Goal: Ask a question: Seek information or help from site administrators or community

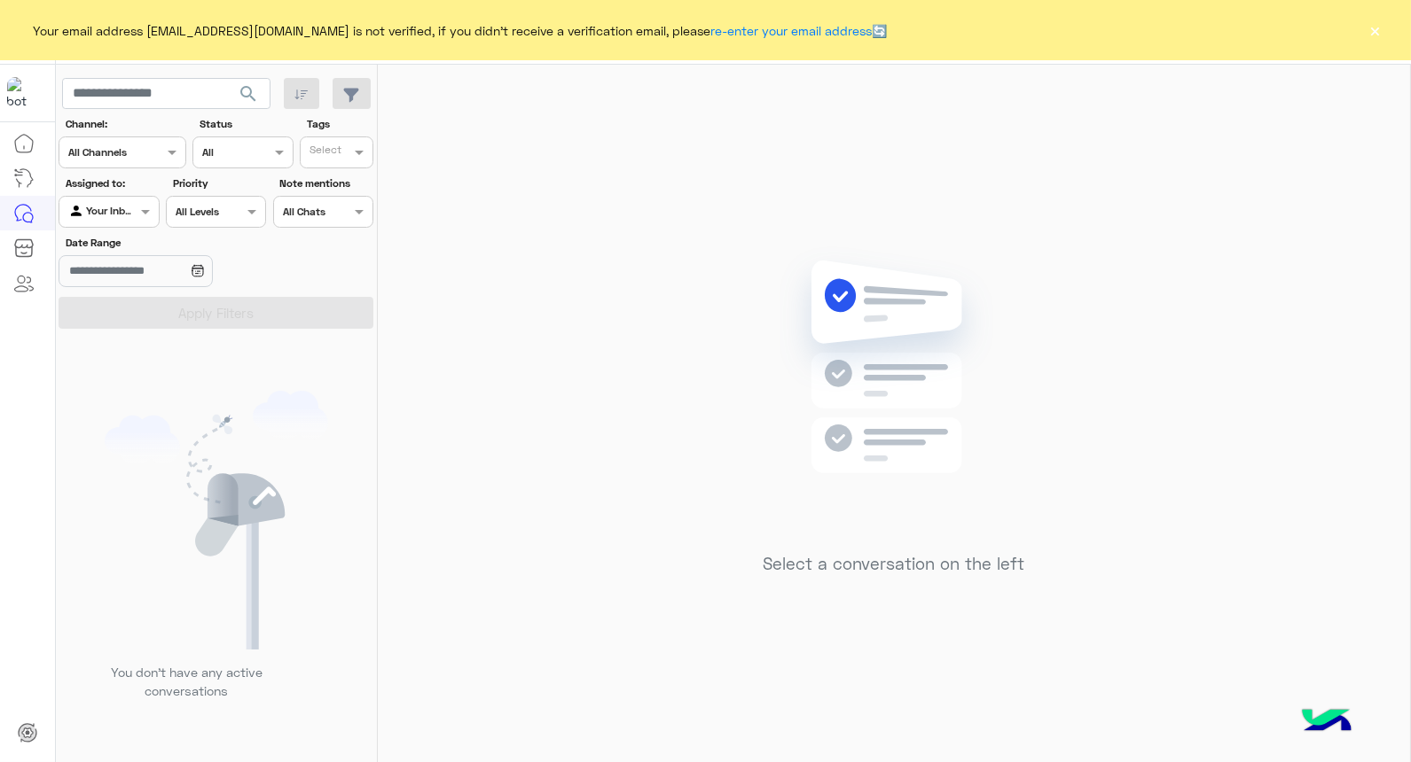
click at [1372, 28] on button "×" at bounding box center [1375, 30] width 18 height 18
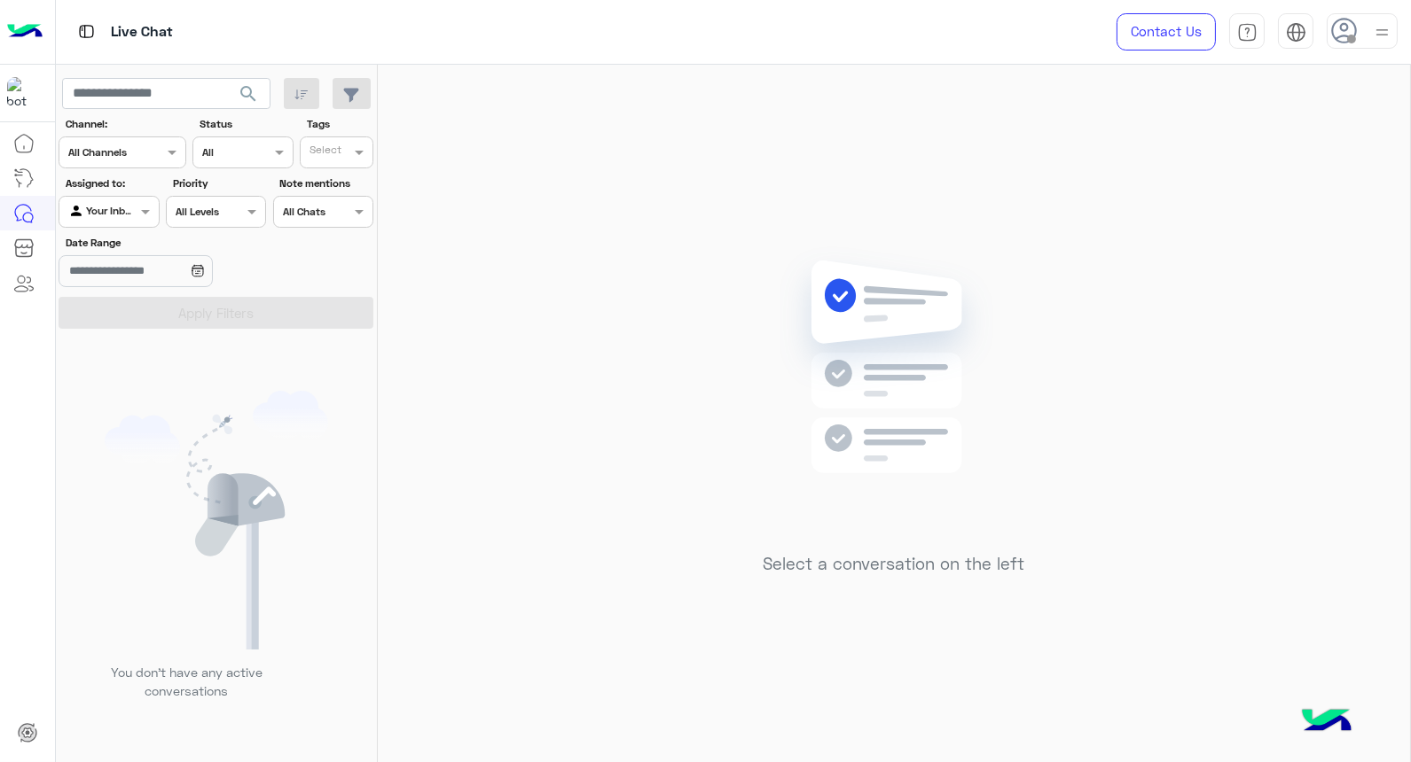
click at [1372, 28] on img at bounding box center [1382, 32] width 22 height 22
click at [615, 420] on div "Select a conversation on the left" at bounding box center [894, 417] width 1032 height 705
click at [1360, 41] on div at bounding box center [1361, 30] width 71 height 35
click at [885, 152] on div "Select a conversation on the left" at bounding box center [894, 417] width 1032 height 705
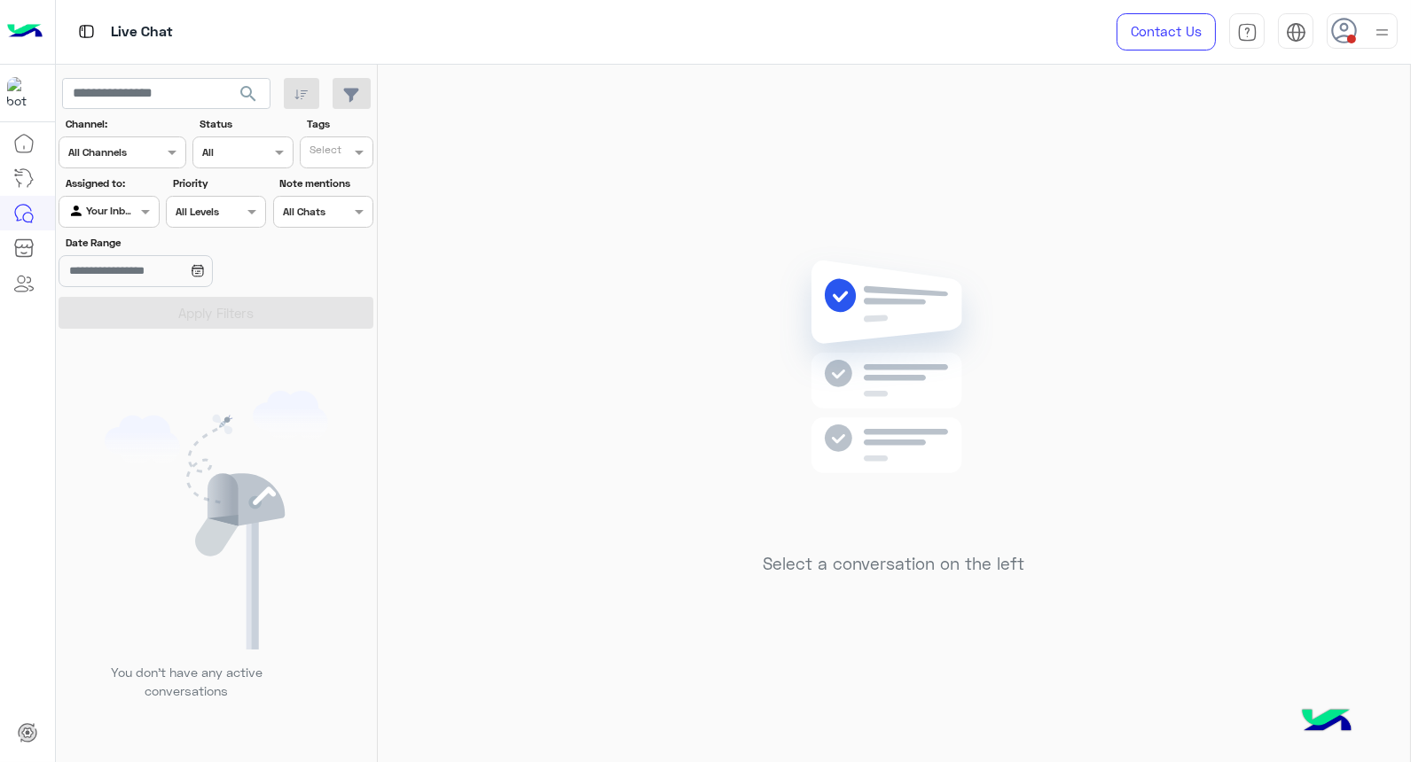
click at [1374, 27] on img at bounding box center [1382, 32] width 22 height 22
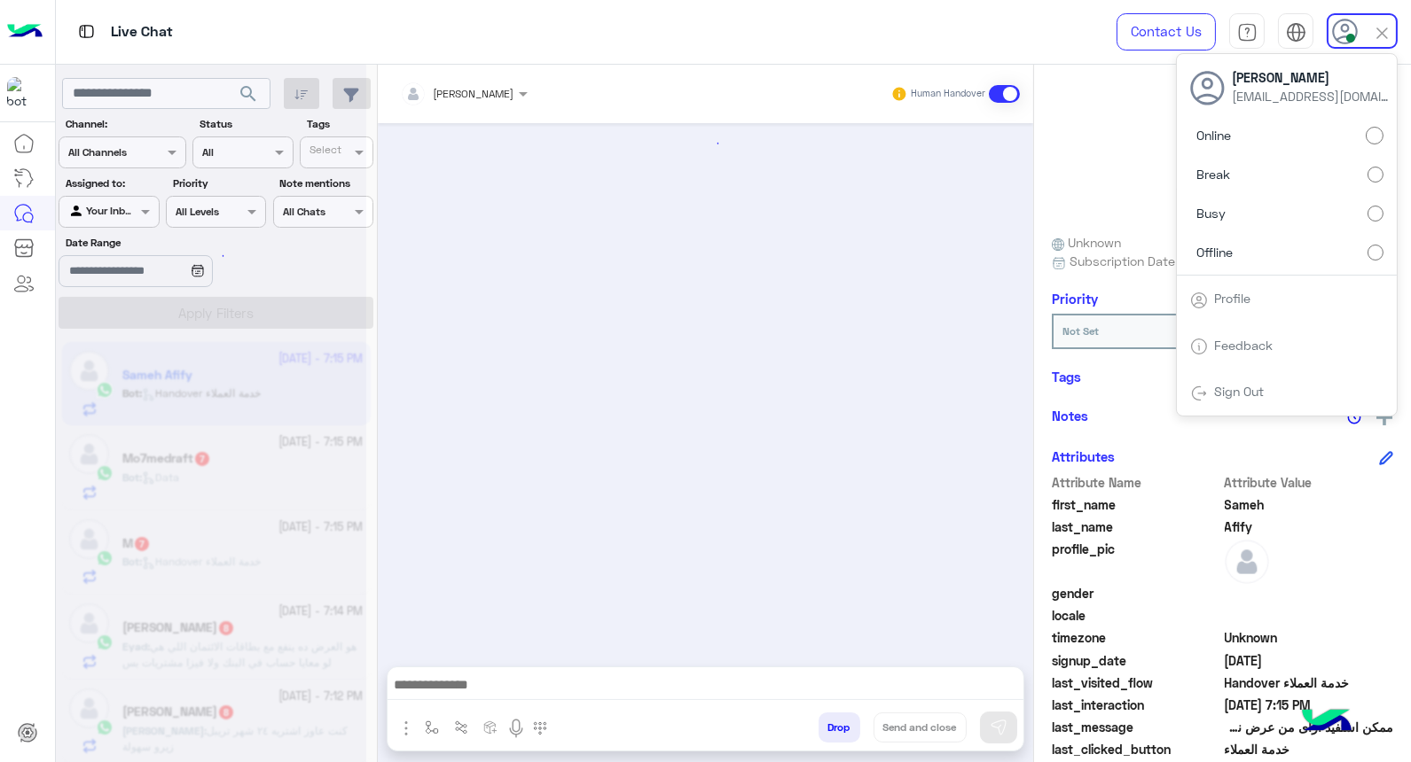
scroll to position [174, 0]
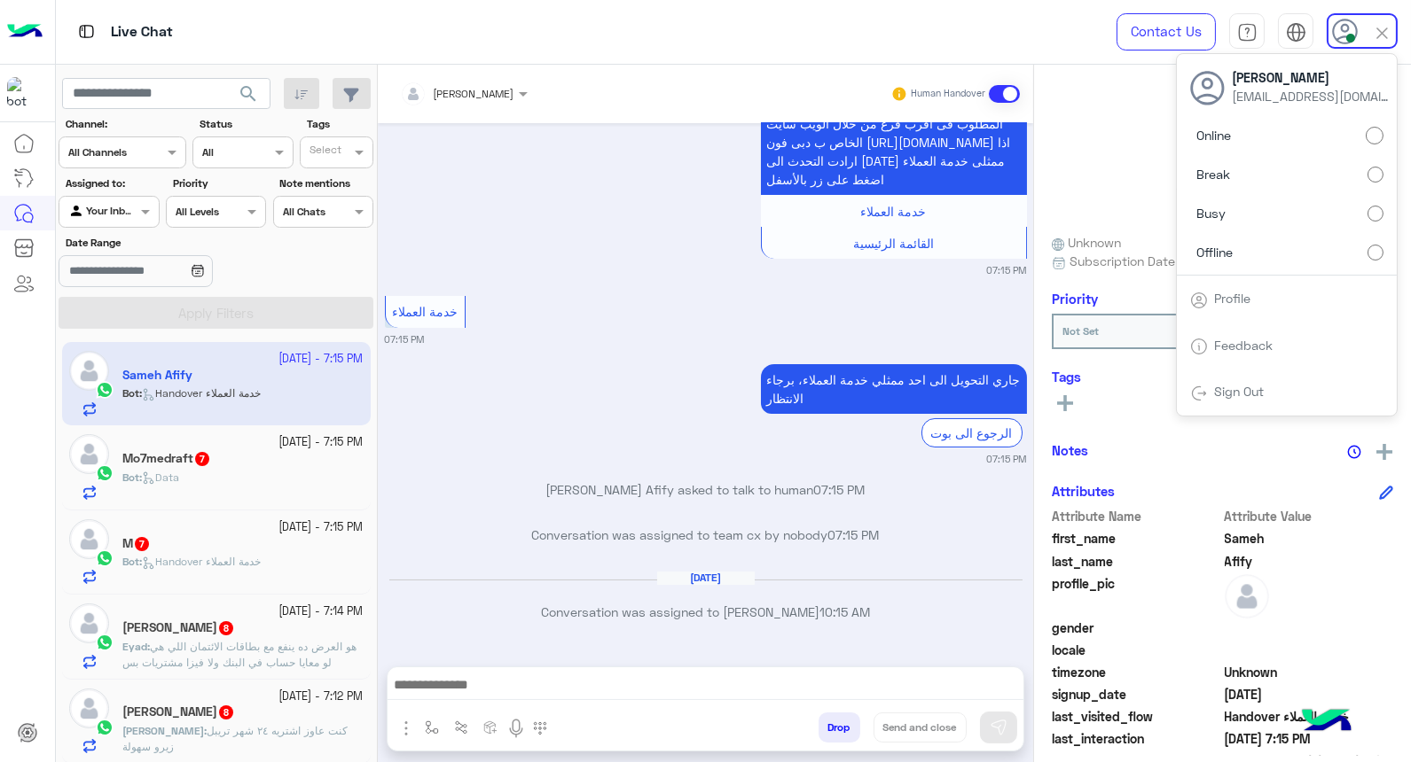
click at [645, 395] on div "جاري التحويل الى احد ممثلي خدمة العملاء، برجاء الانتظار الرجوع الى بوت 07:15 PM" at bounding box center [706, 413] width 642 height 107
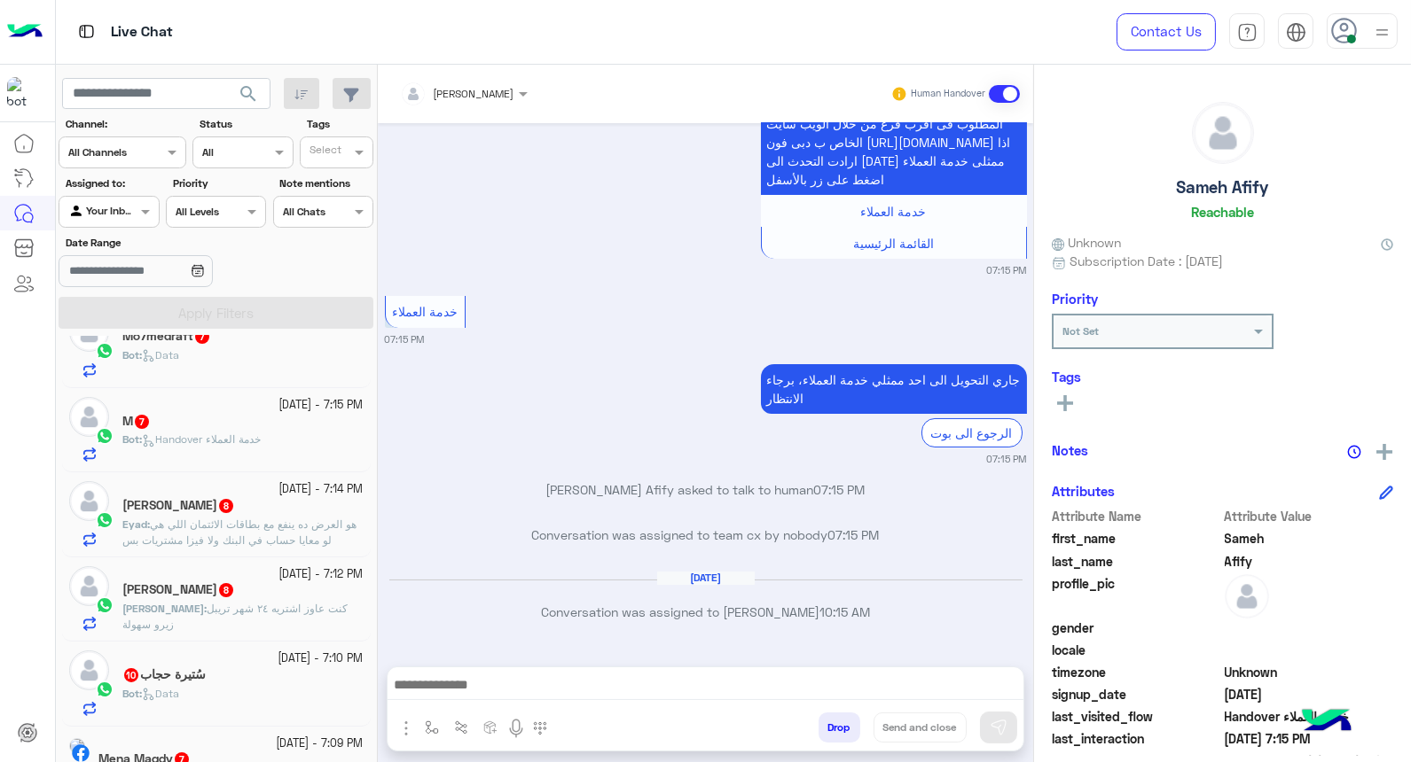
scroll to position [0, 0]
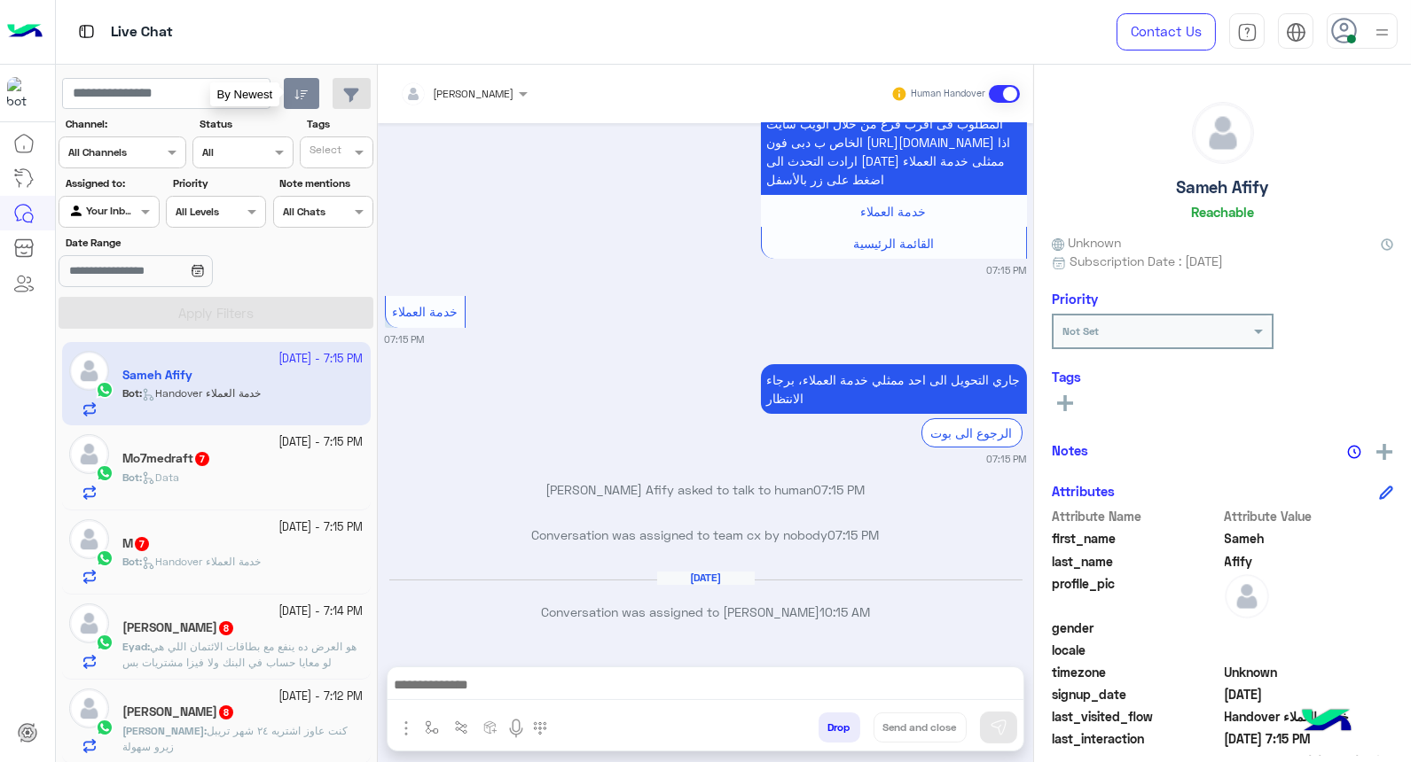
click at [296, 98] on icon "button" at bounding box center [300, 95] width 13 height 10
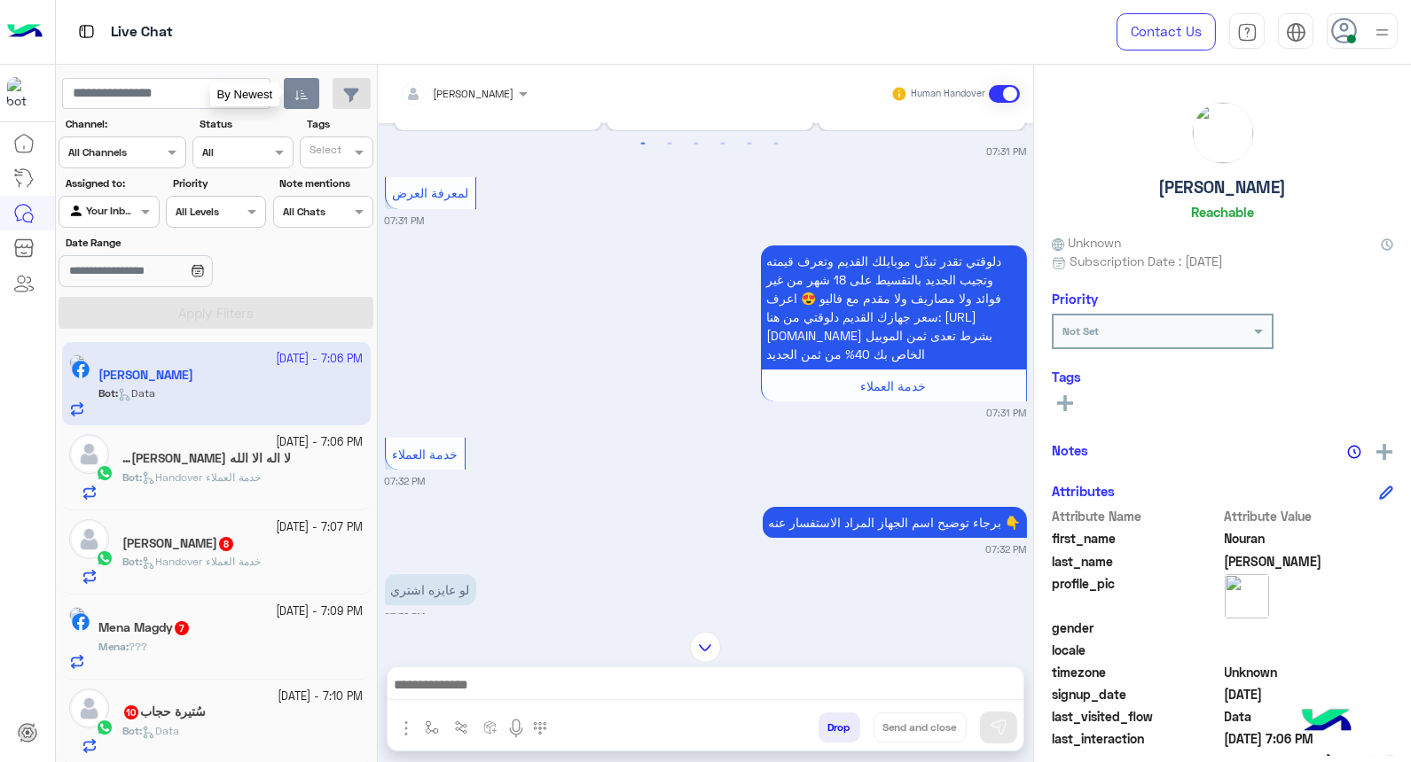
scroll to position [1649, 0]
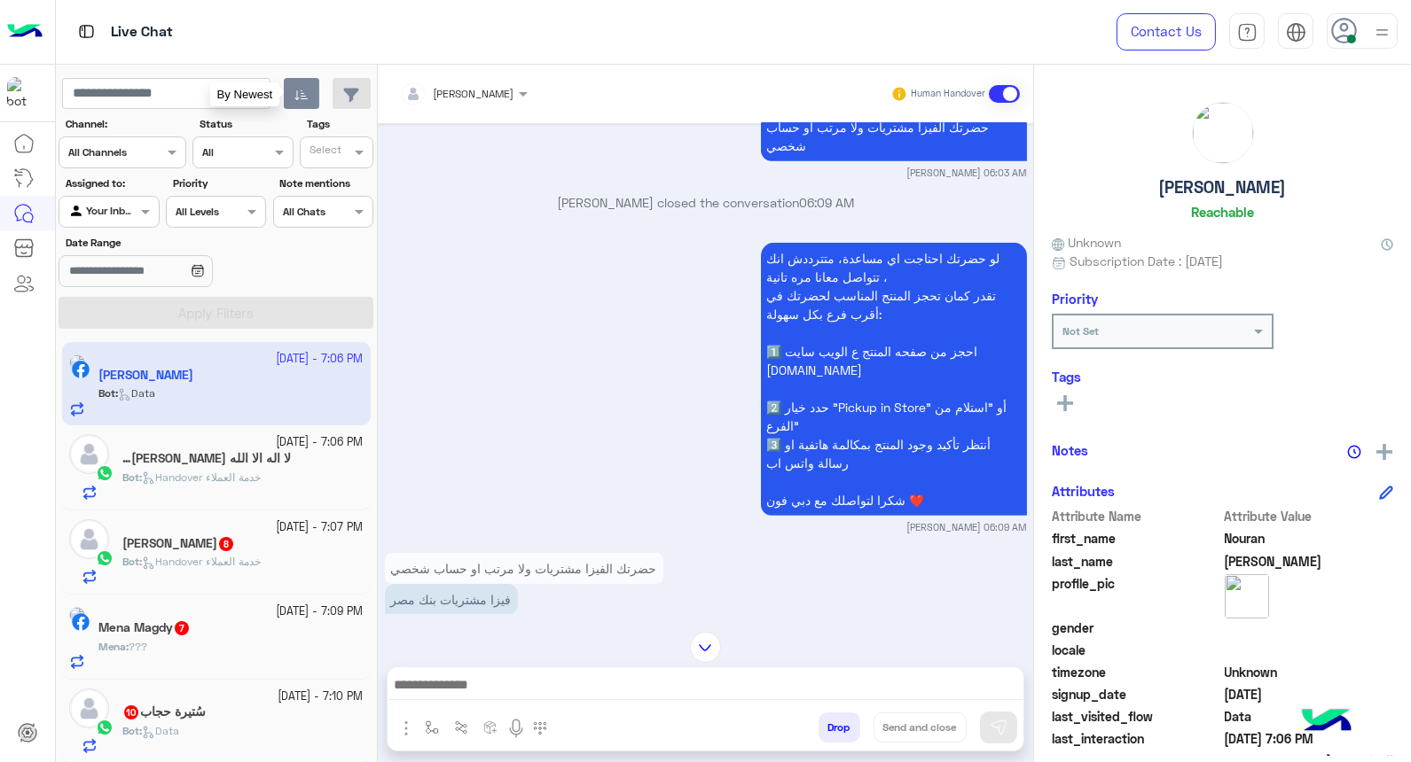
click at [1371, 33] on img at bounding box center [1382, 32] width 22 height 22
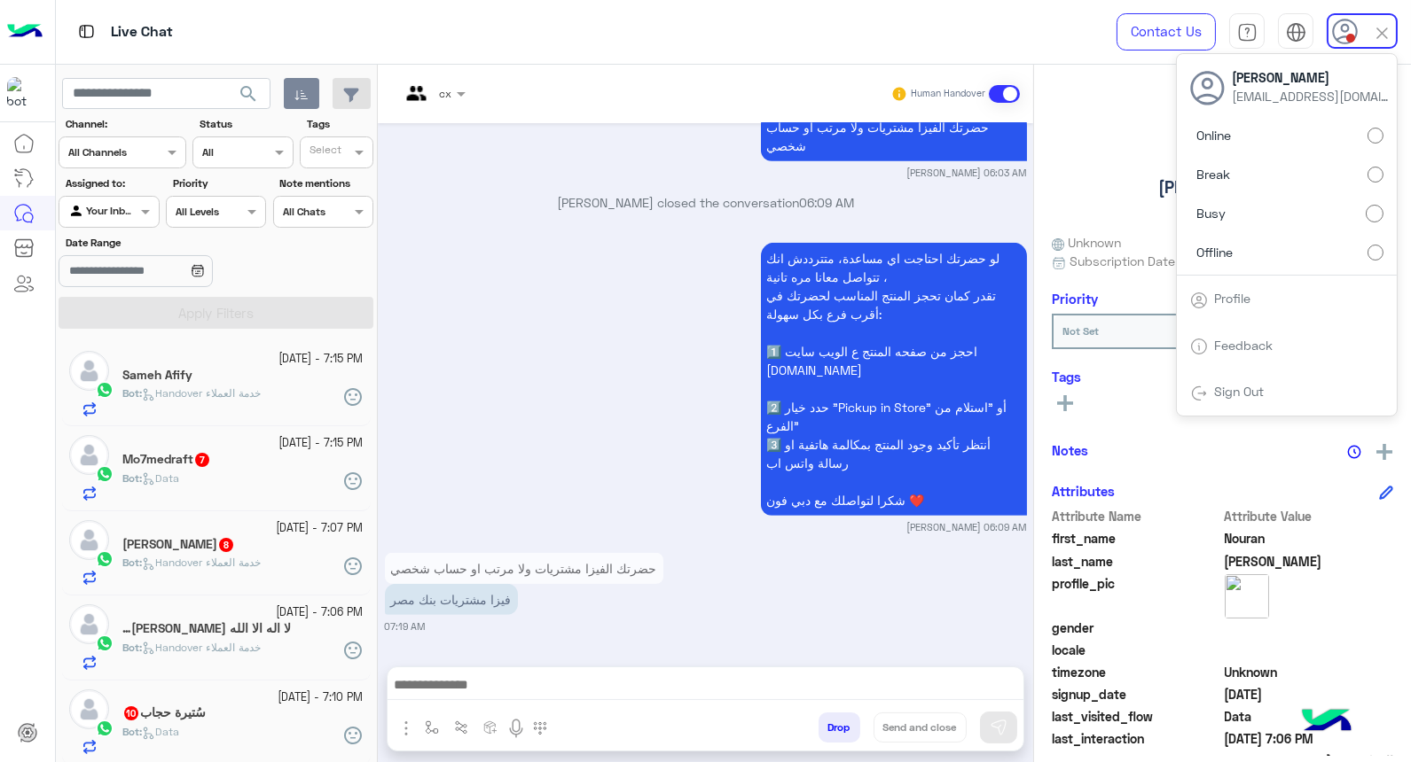
scroll to position [3219, 0]
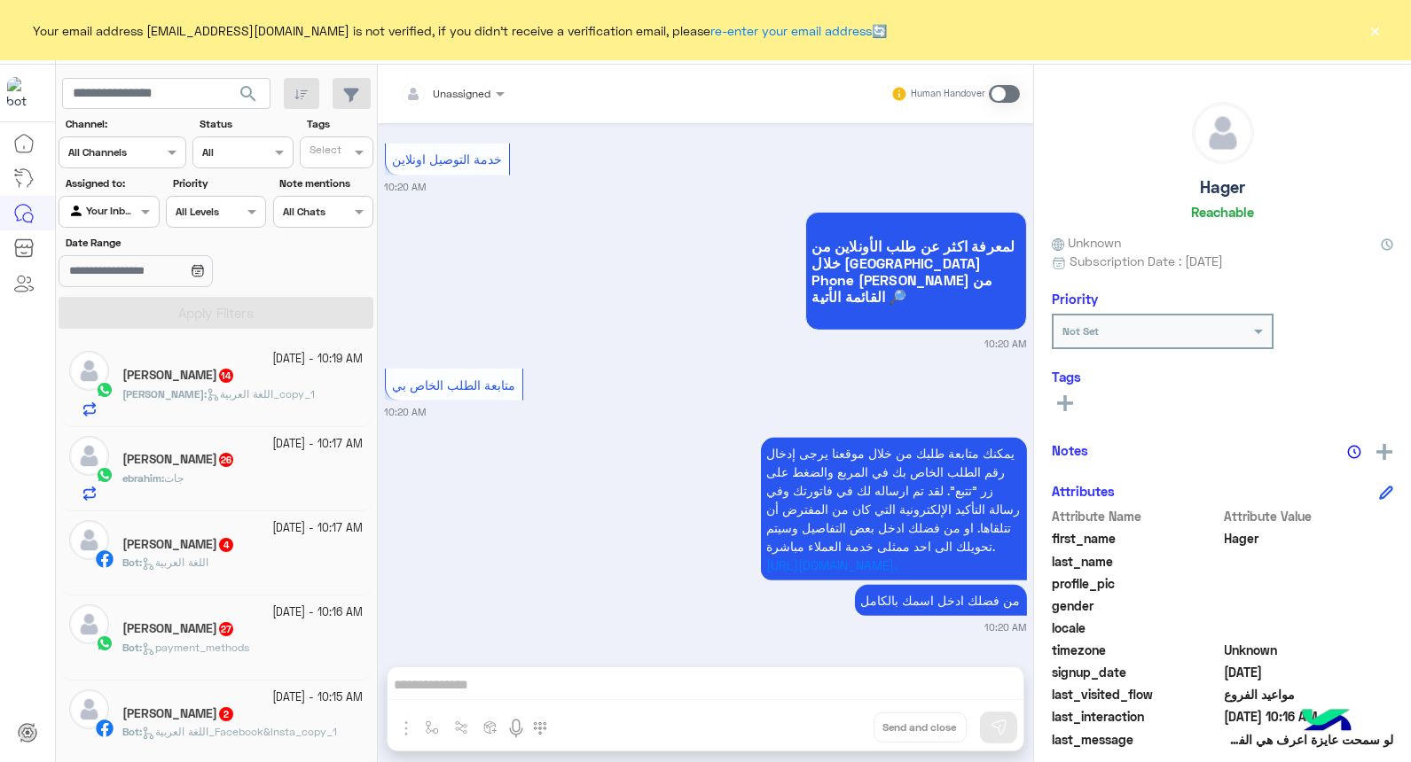
click at [1363, 32] on div "Your email address rahmsamir011@gmail.com is not verified, if you didn't receiv…" at bounding box center [705, 30] width 1411 height 60
click at [1385, 36] on div "Your email address rahmsamir011@gmail.com is not verified, if you didn't receiv…" at bounding box center [705, 30] width 1411 height 60
click at [1381, 23] on button "×" at bounding box center [1375, 30] width 18 height 18
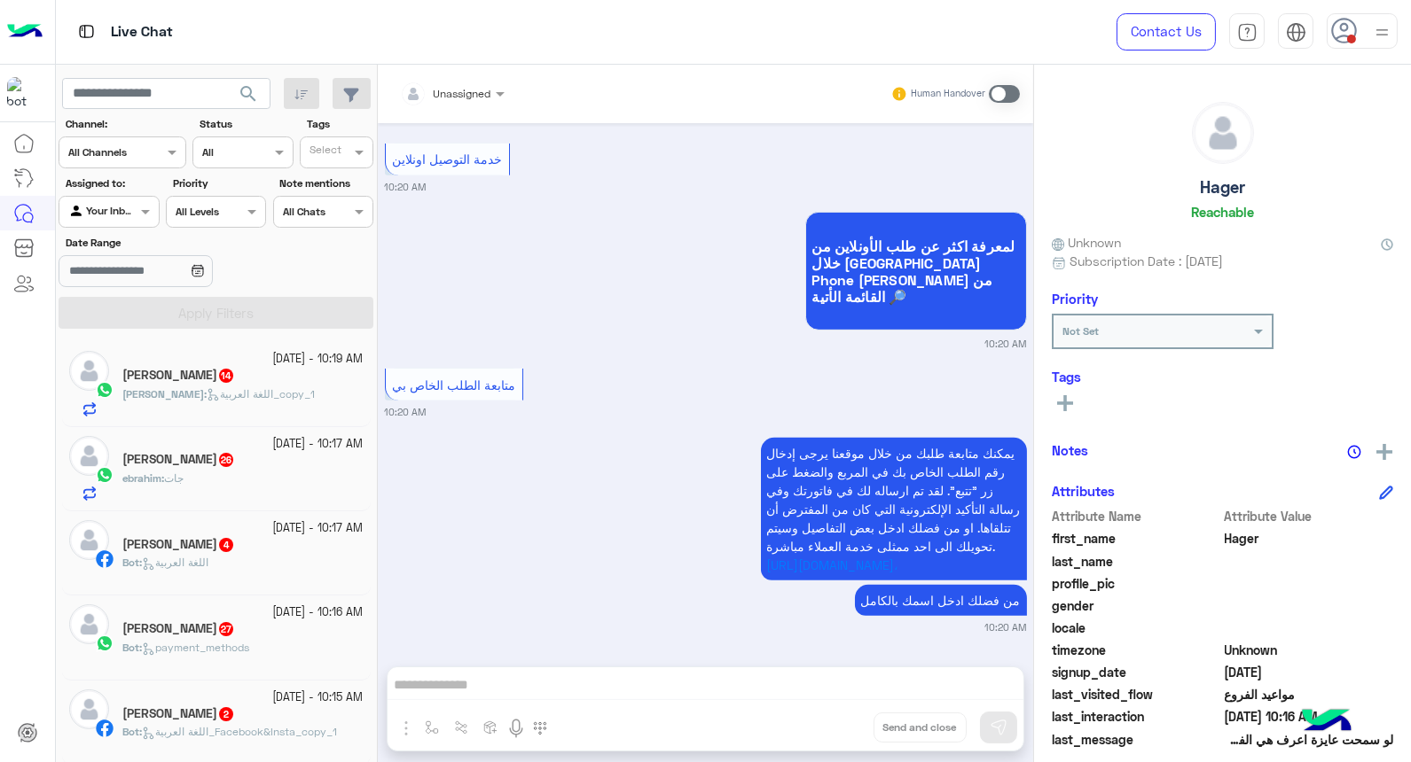
click at [1353, 13] on div at bounding box center [1361, 30] width 71 height 35
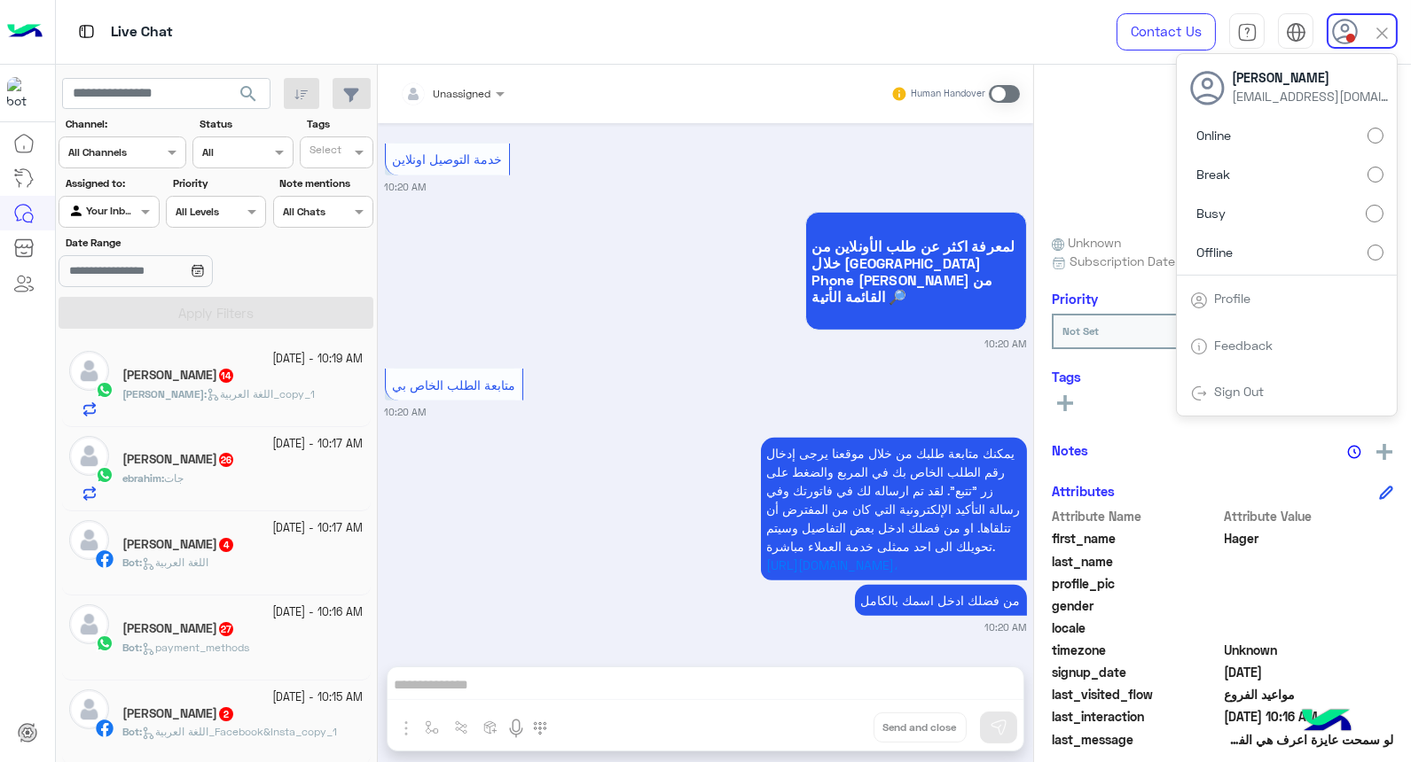
click at [594, 337] on small "10:20 AM" at bounding box center [706, 344] width 642 height 14
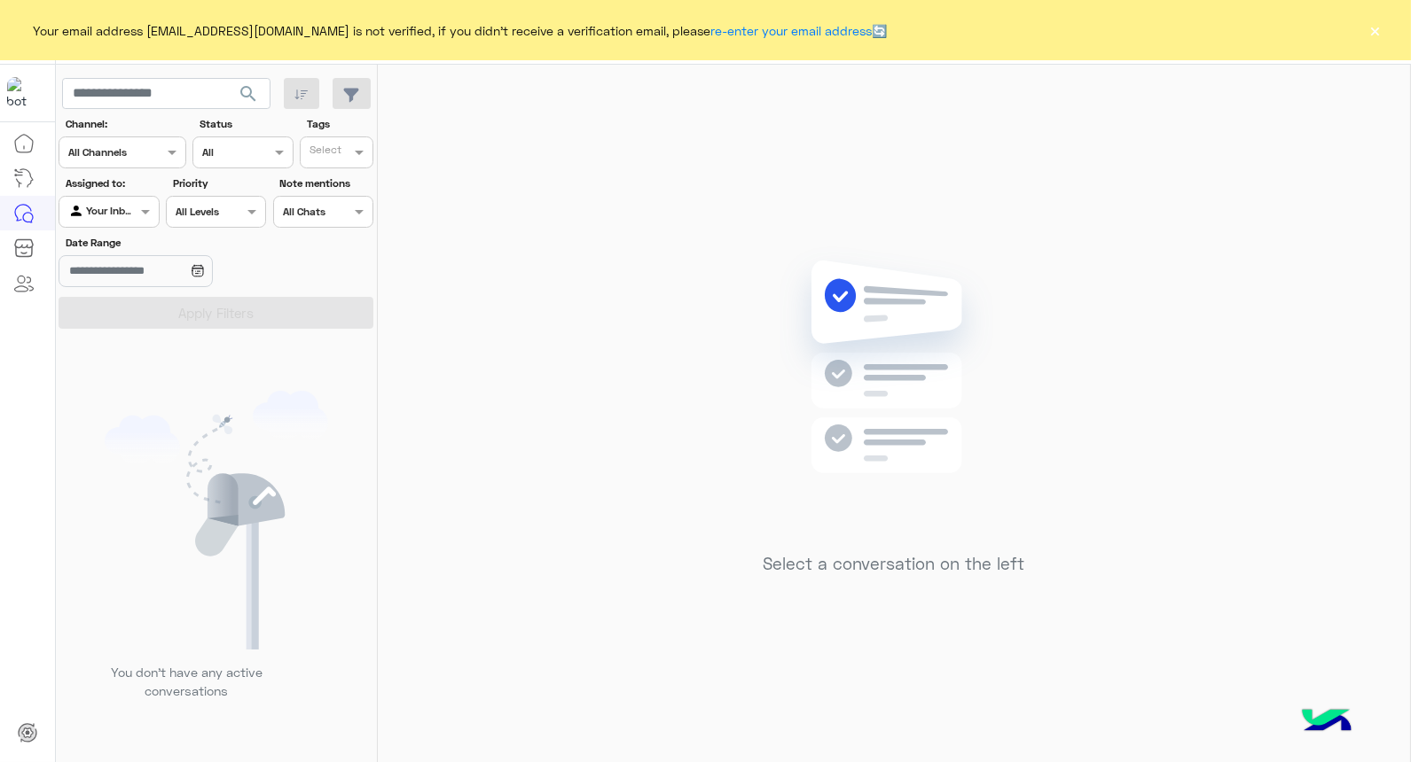
click at [1374, 30] on button "×" at bounding box center [1375, 30] width 18 height 18
